Goal: Check status: Check status

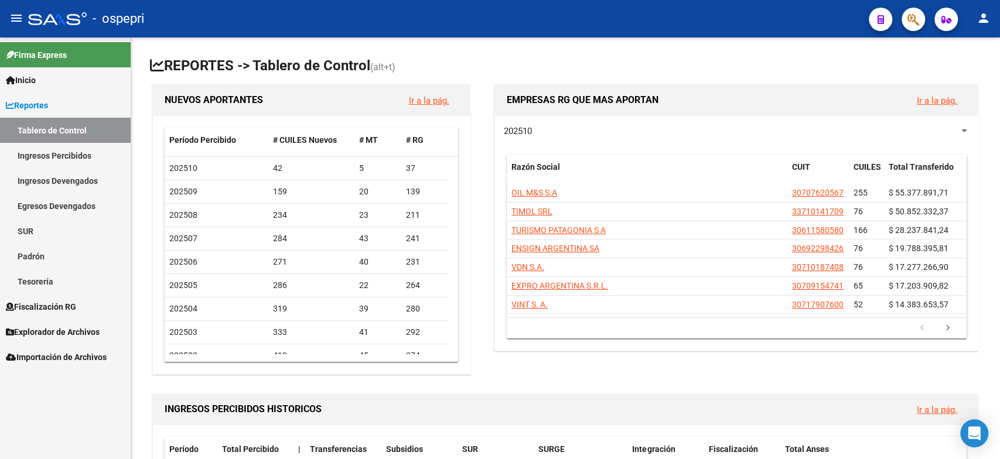
click at [58, 315] on link "Fiscalización RG" at bounding box center [65, 306] width 131 height 25
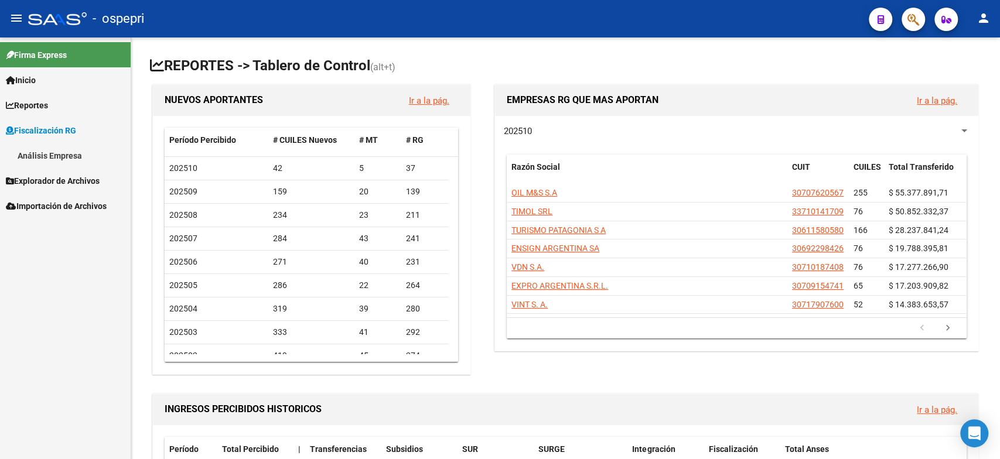
click at [76, 135] on span "Fiscalización RG" at bounding box center [41, 130] width 70 height 13
click at [48, 107] on span "Reportes" at bounding box center [27, 105] width 42 height 13
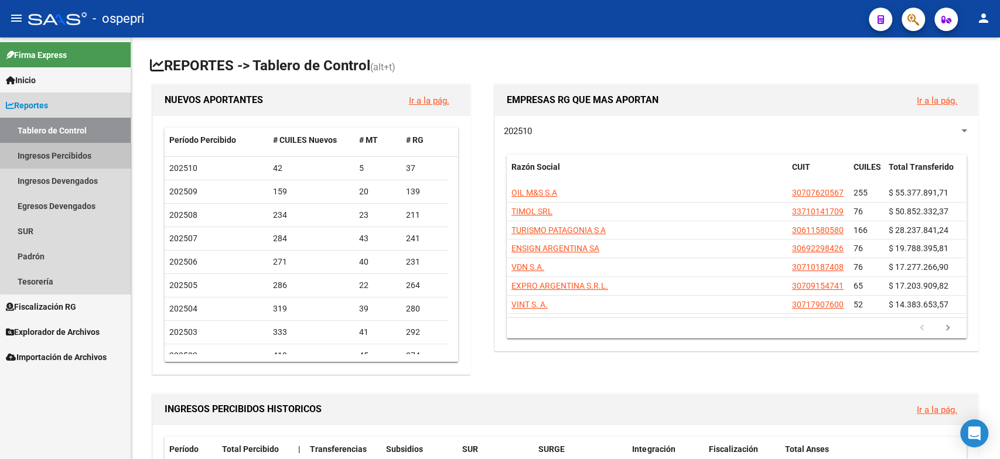
click at [88, 156] on link "Ingresos Percibidos" at bounding box center [65, 155] width 131 height 25
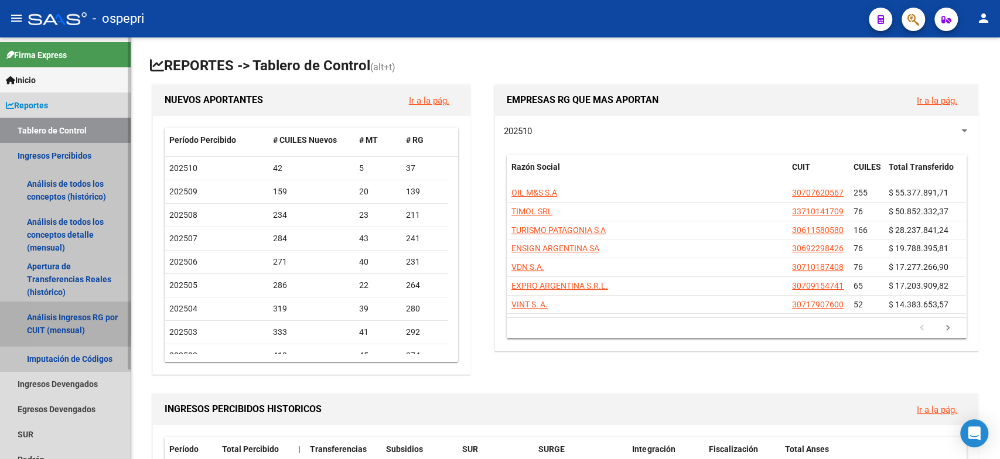
click at [83, 326] on link "Análisis Ingresos RG por CUIT (mensual)" at bounding box center [65, 324] width 131 height 45
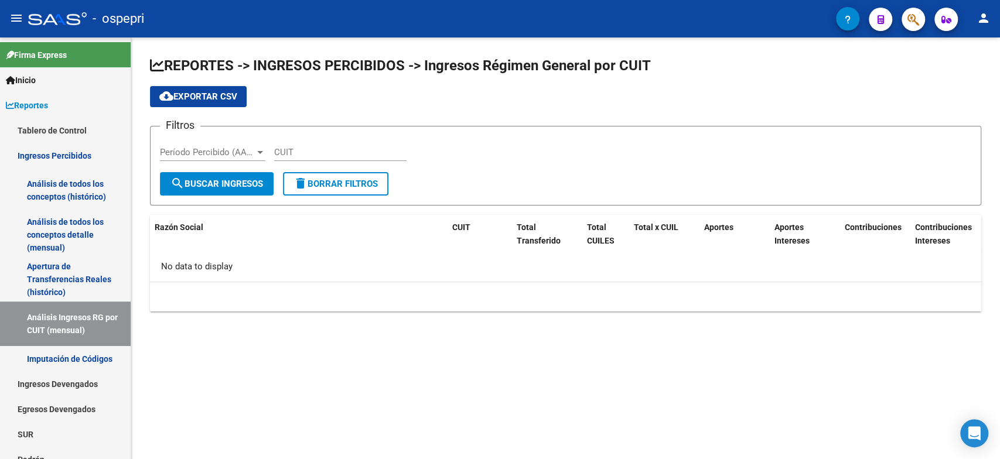
click at [320, 142] on div "CUIT" at bounding box center [340, 148] width 132 height 25
click at [310, 144] on div "CUIT" at bounding box center [340, 148] width 132 height 25
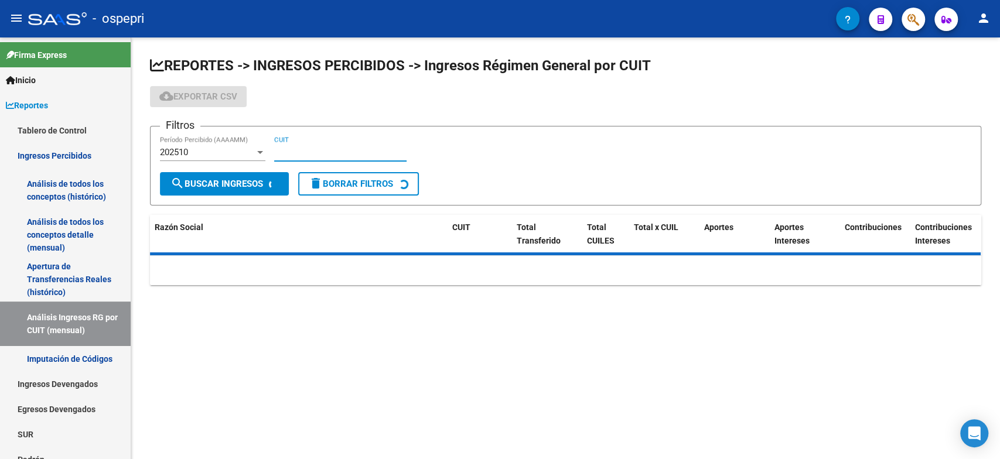
paste input "30-71488764-1"
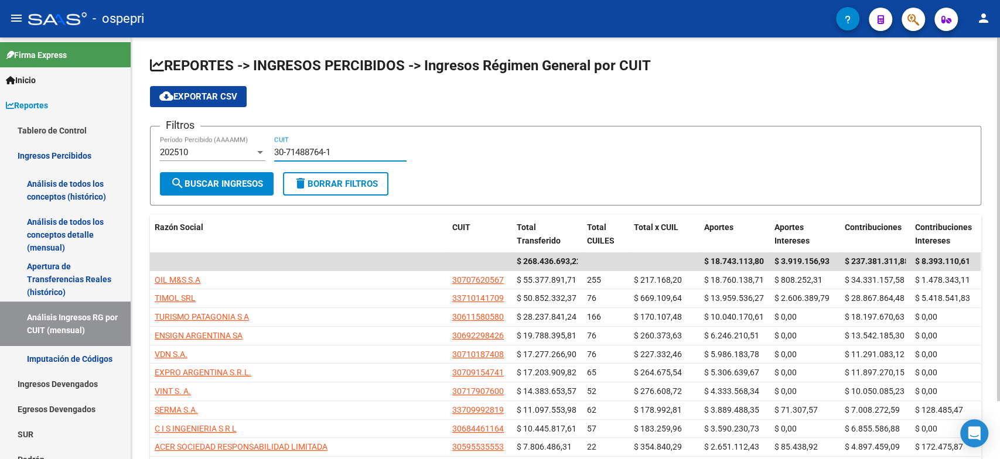
type input "30-71488764-1"
click at [244, 185] on span "search Buscar Ingresos" at bounding box center [216, 184] width 93 height 11
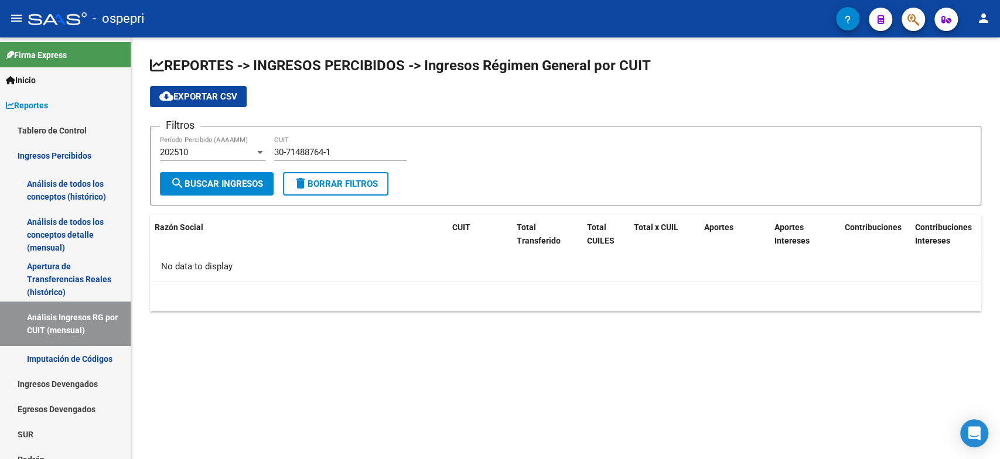
click at [235, 156] on div "202510" at bounding box center [207, 152] width 95 height 11
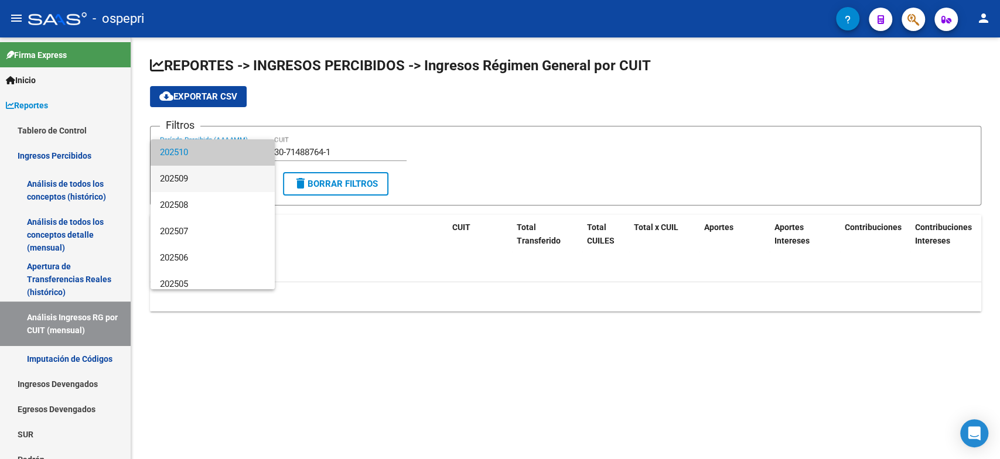
click at [224, 183] on span "202509" at bounding box center [212, 179] width 105 height 26
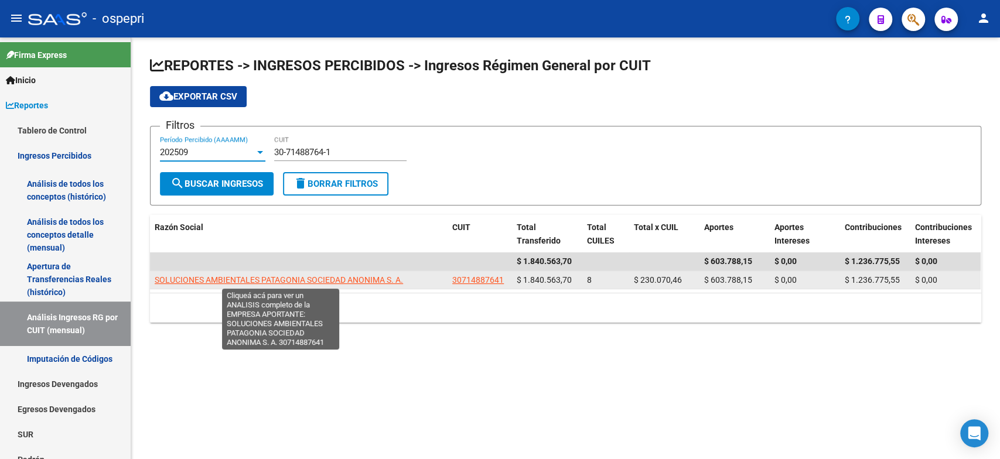
click at [217, 284] on span "SOLUCIONES AMBIENTALES PATAGONIA SOCIEDAD ANONIMA S. A." at bounding box center [279, 279] width 248 height 9
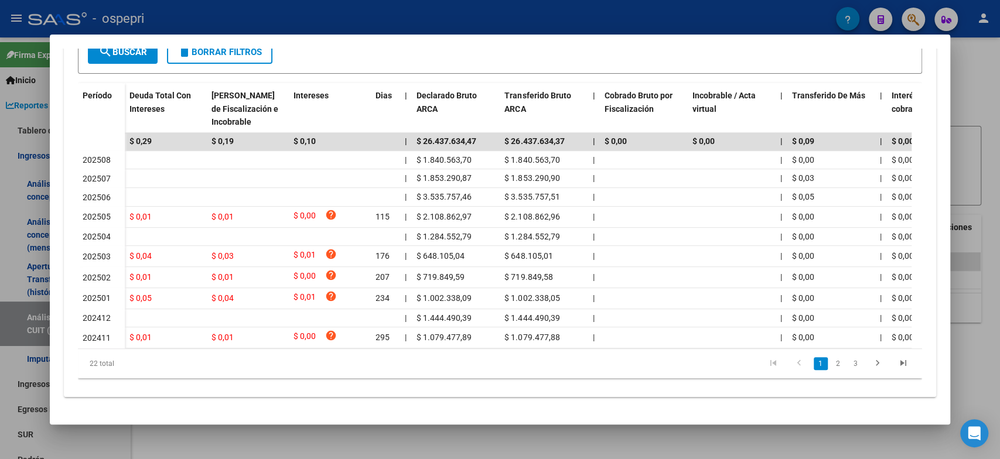
scroll to position [243, 0]
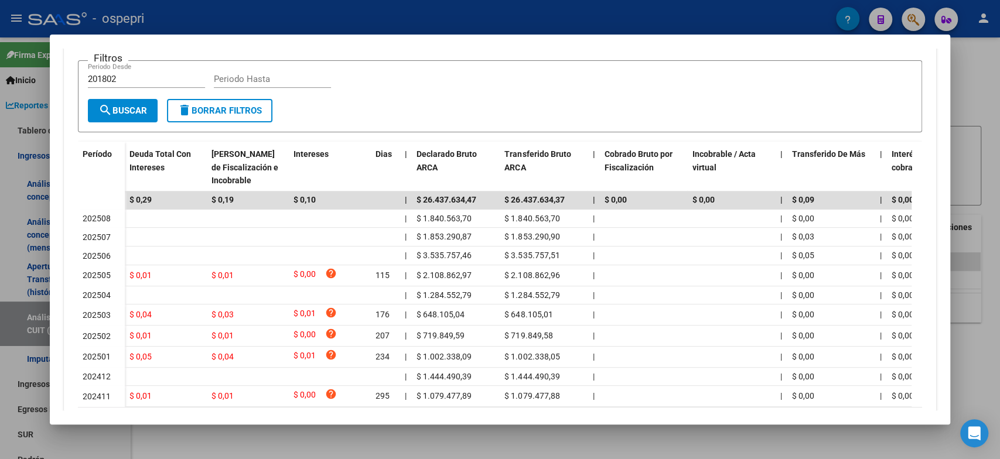
click at [964, 278] on div at bounding box center [500, 229] width 1000 height 459
